Goal: Book appointment/travel/reservation

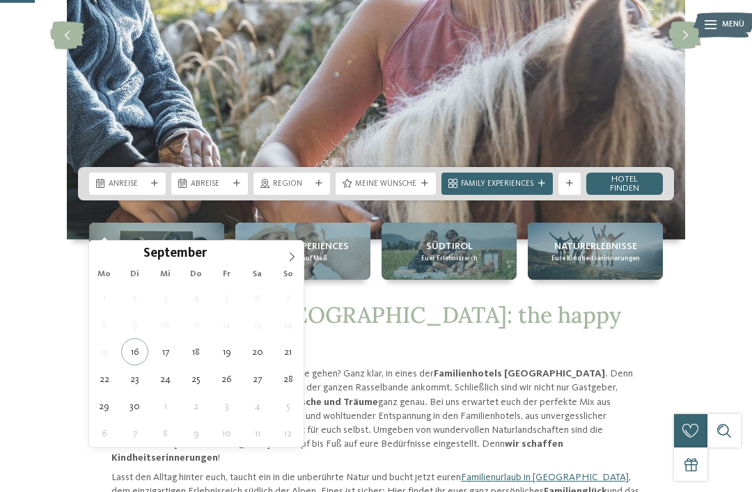
click at [290, 261] on icon at bounding box center [292, 256] width 5 height 9
click at [292, 261] on icon at bounding box center [292, 257] width 10 height 10
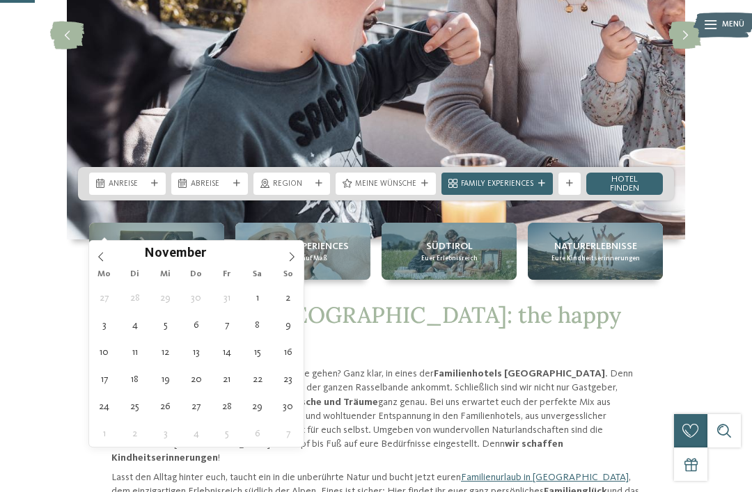
type div "[DATE]"
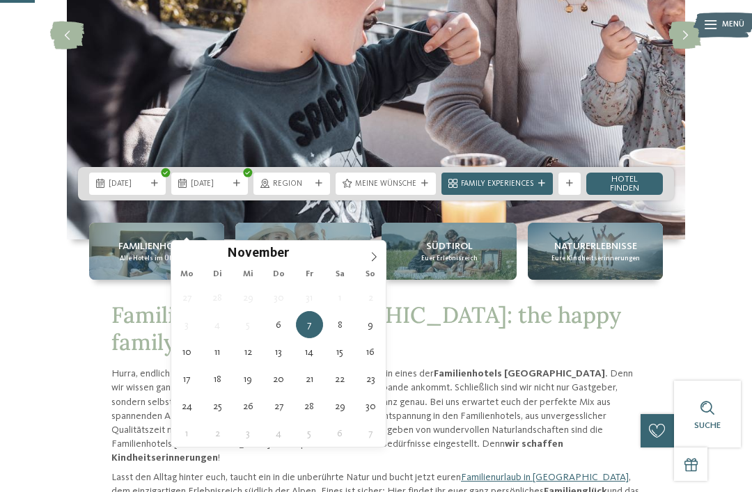
type div "[DATE]"
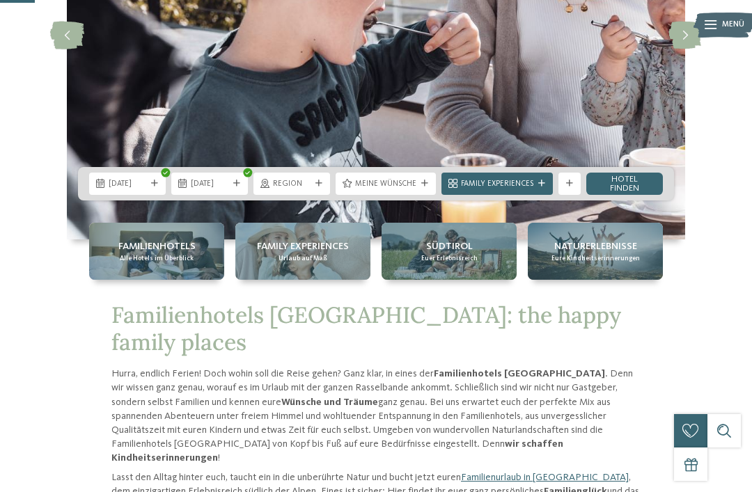
click at [313, 189] on div "Region" at bounding box center [291, 184] width 43 height 12
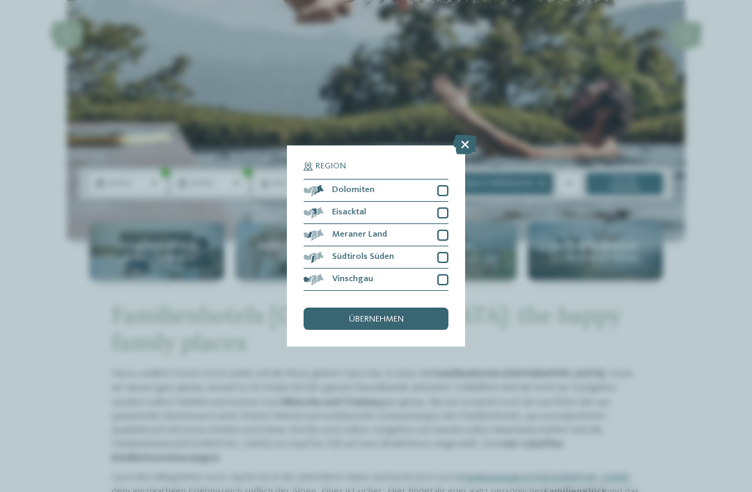
click at [441, 185] on div at bounding box center [442, 190] width 11 height 11
click at [444, 208] on div at bounding box center [442, 213] width 11 height 11
click at [447, 224] on div "Meraner Land" at bounding box center [376, 235] width 145 height 22
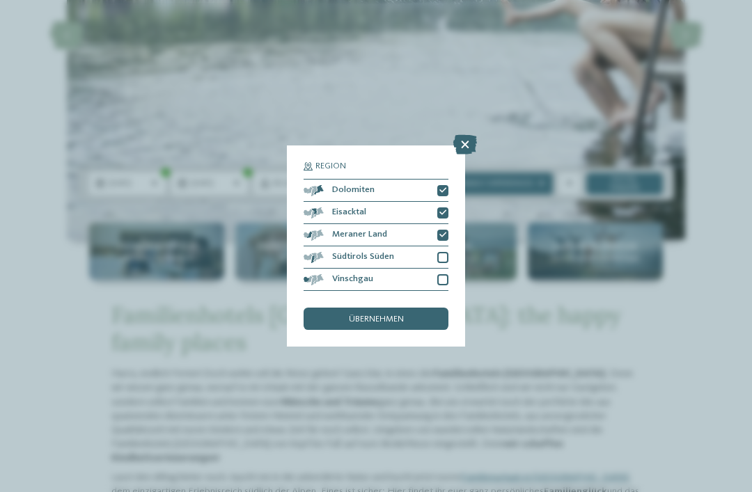
click at [446, 274] on div at bounding box center [442, 279] width 11 height 11
click at [409, 308] on div "übernehmen" at bounding box center [376, 319] width 145 height 22
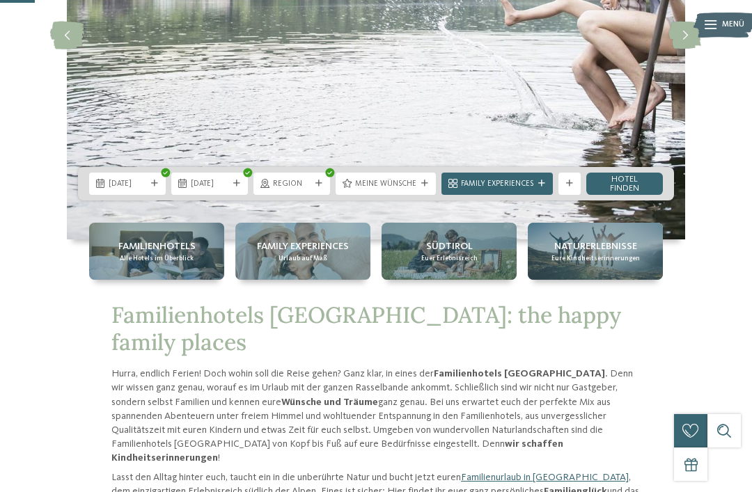
click at [412, 190] on span "Meine Wünsche" at bounding box center [385, 184] width 61 height 11
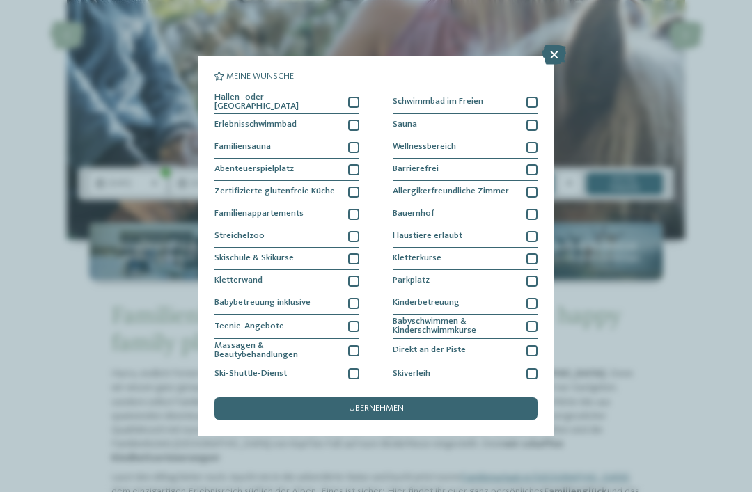
click at [529, 237] on div at bounding box center [532, 236] width 11 height 11
click at [533, 233] on icon at bounding box center [532, 236] width 7 height 7
click at [551, 51] on icon at bounding box center [555, 55] width 24 height 20
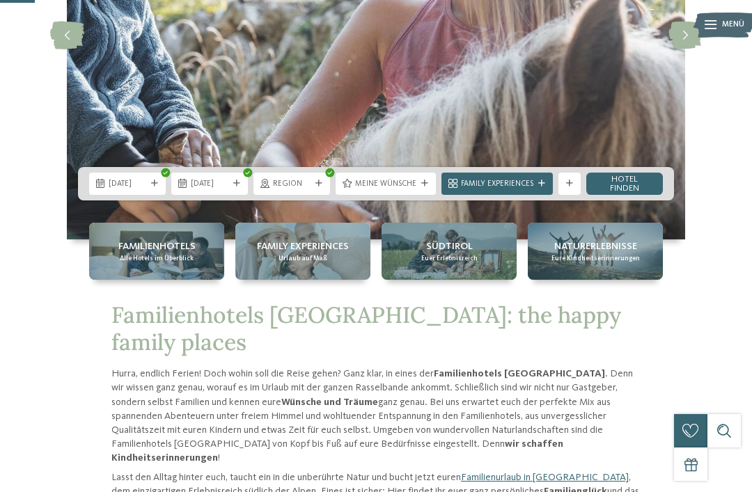
click at [636, 195] on link "Hotel finden" at bounding box center [624, 184] width 77 height 22
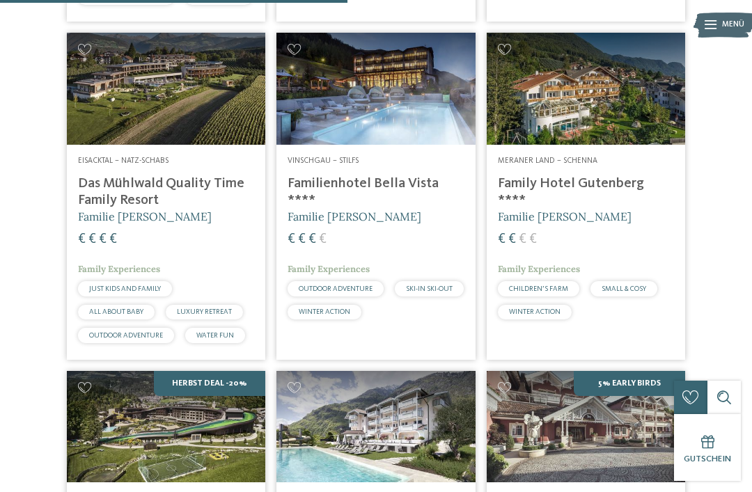
scroll to position [1047, 0]
